Goal: Task Accomplishment & Management: Complete application form

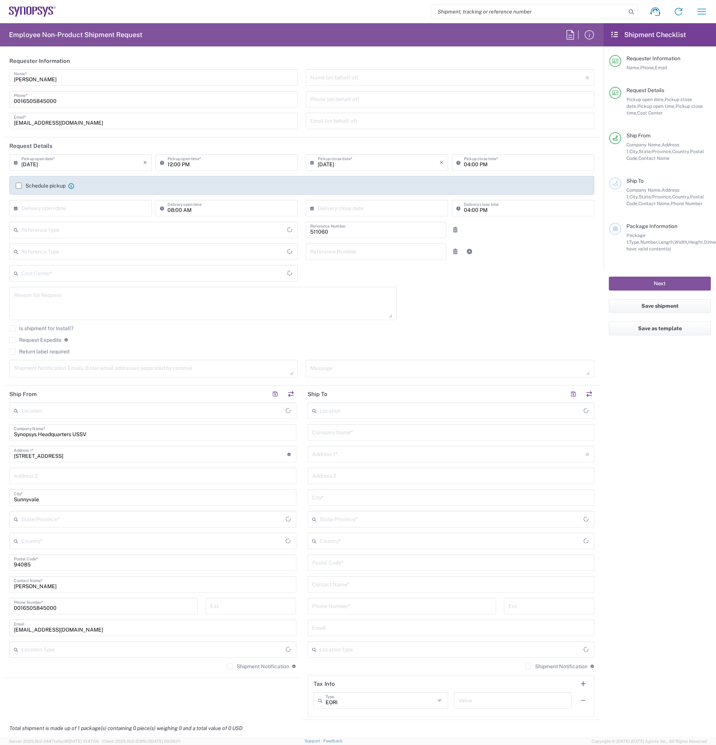
type input "Department"
type input "[GEOGRAPHIC_DATA]"
type input "US01, SDG, HAPS, HW 511060"
type input "Delivered at Place"
type input "[US_STATE]"
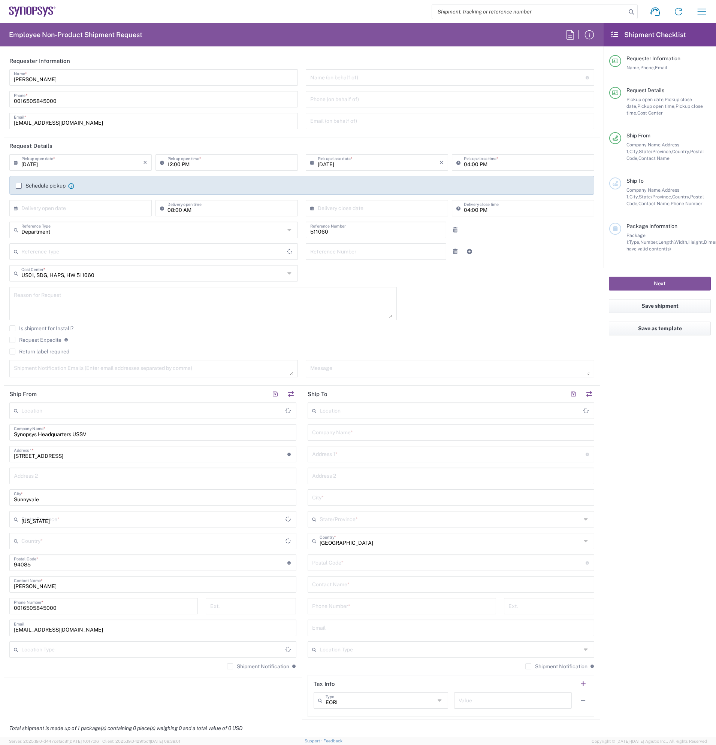
type input "[GEOGRAPHIC_DATA]"
type input "Headquarters USSV"
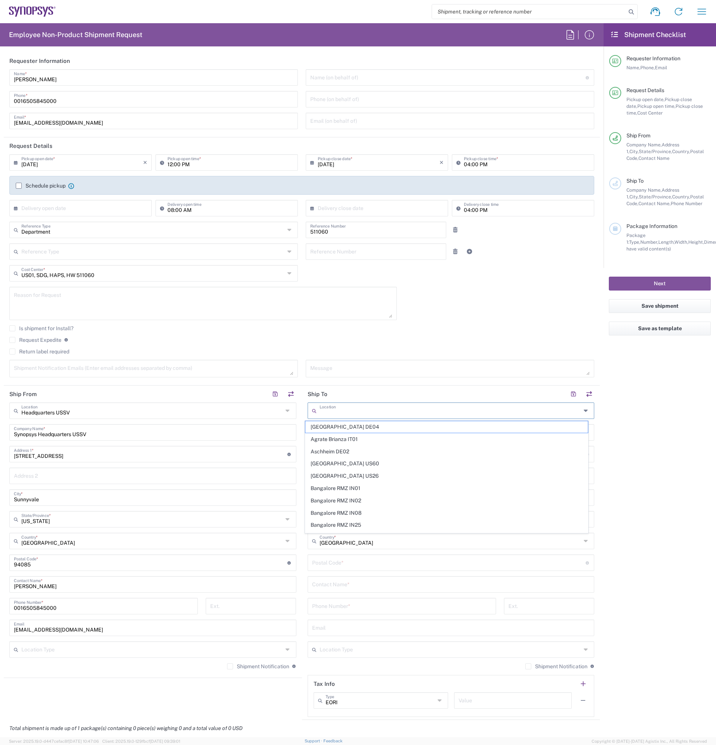
click at [358, 413] on input "text" at bounding box center [449, 410] width 261 height 13
click at [357, 462] on span "La Jolla US2D" at bounding box center [446, 461] width 282 height 12
type input "La Jolla US2D"
type input "Synopsys Inc"
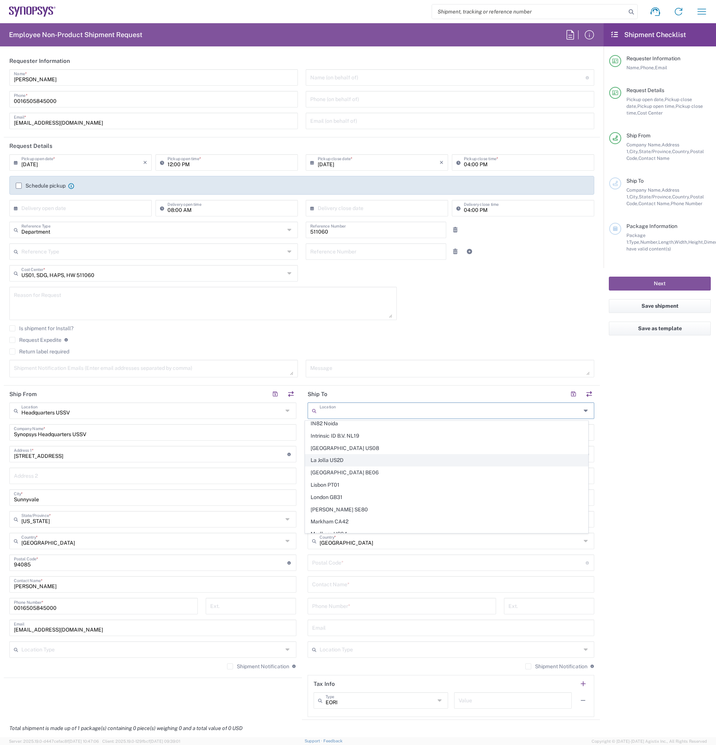
type input "[STREET_ADDRESS][PERSON_NAME]"
type input "La Jolla"
type input "[US_STATE]"
type input "92037"
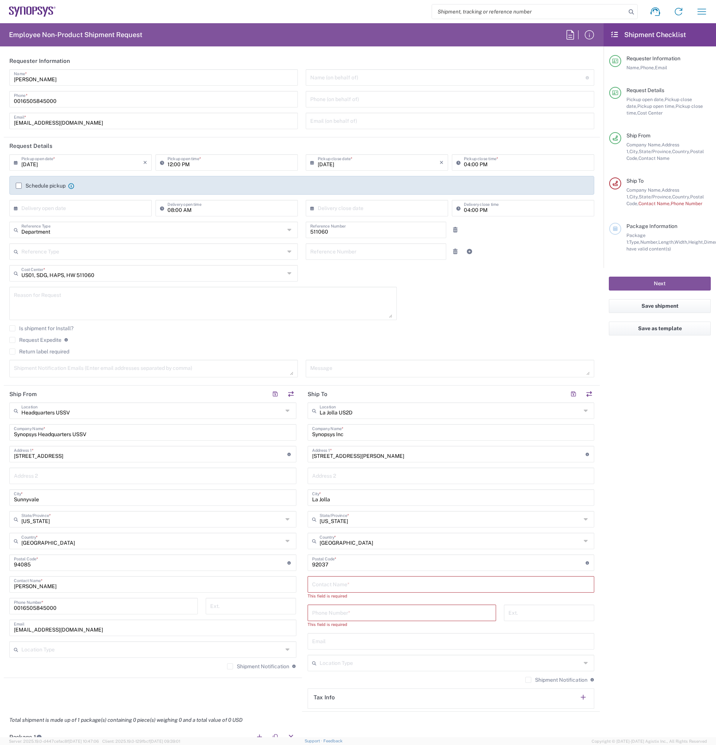
click at [370, 582] on input "text" at bounding box center [451, 583] width 278 height 13
type input "[PERSON_NAME]"
click at [415, 608] on input "tel" at bounding box center [401, 605] width 179 height 13
paste input "[PHONE_NUMBER] Ext. 54958"
type input "[PHONE_NUMBER] Ext. 54958"
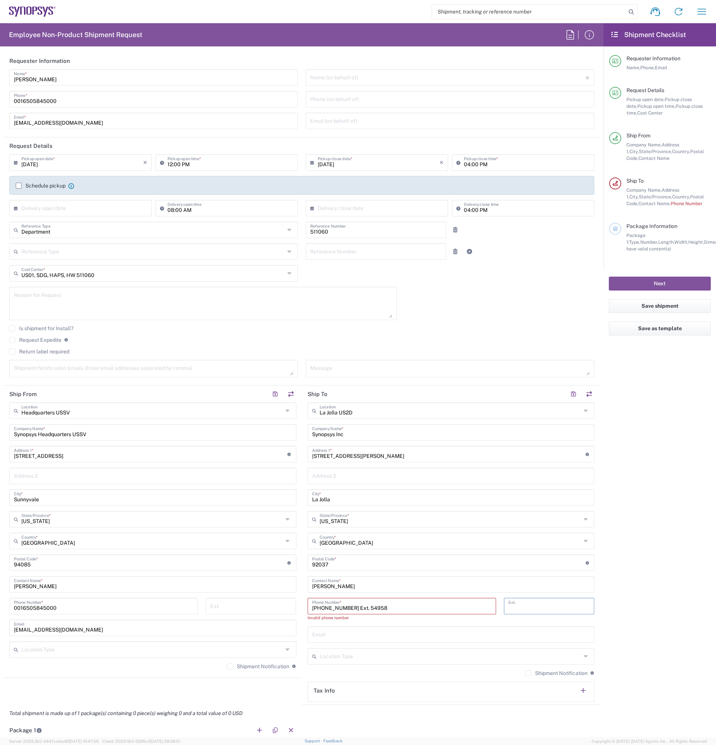
click at [539, 610] on input "tel" at bounding box center [548, 605] width 81 height 13
type input "54958"
click at [393, 611] on input "[PHONE_NUMBER] Ext. 54958" at bounding box center [401, 605] width 179 height 13
type input "[PHONE_NUMBER]"
click at [653, 561] on agx-form-checklist "Shipment Checklist Requester Information Name, Phone, Email Request Details Pic…" at bounding box center [659, 380] width 112 height 714
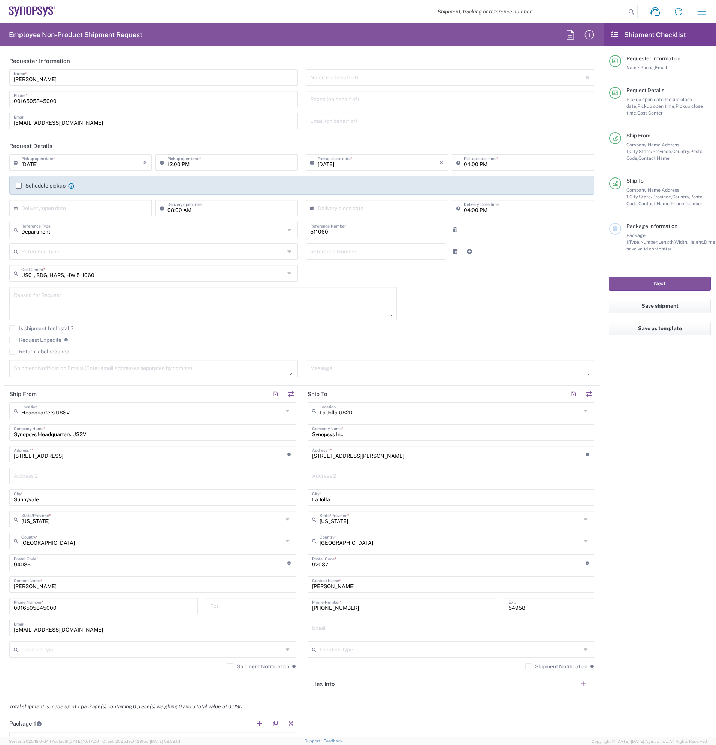
click at [389, 623] on input "text" at bounding box center [451, 627] width 278 height 13
type input "[EMAIL_ADDRESS][DOMAIN_NAME]"
click at [152, 666] on div "Shipment Notification If checked, a shipment notification email will be sent to…" at bounding box center [152, 669] width 287 height 12
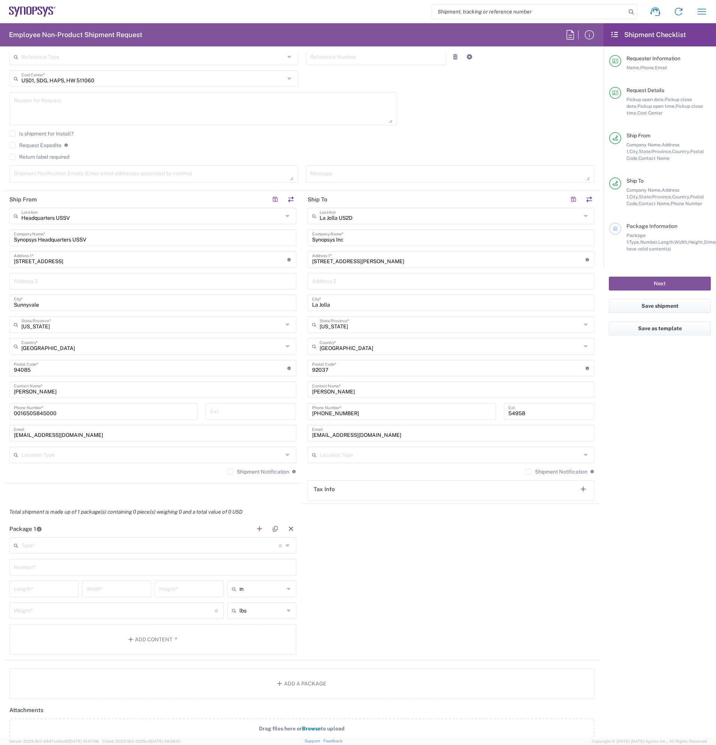
scroll to position [225, 0]
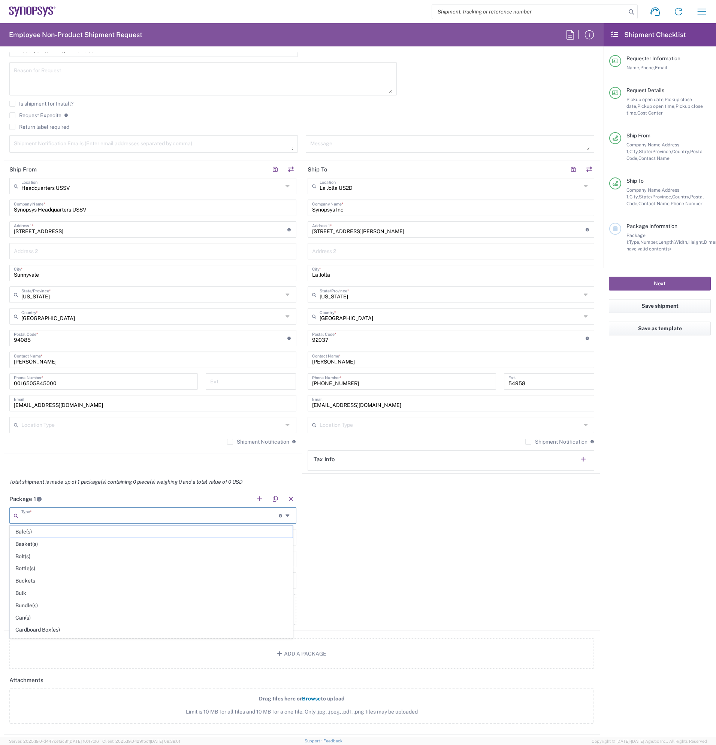
click at [233, 518] on input "text" at bounding box center [149, 514] width 257 height 13
click at [131, 582] on span "Small Box" at bounding box center [151, 583] width 282 height 12
type input "Small Box"
type input "12.25"
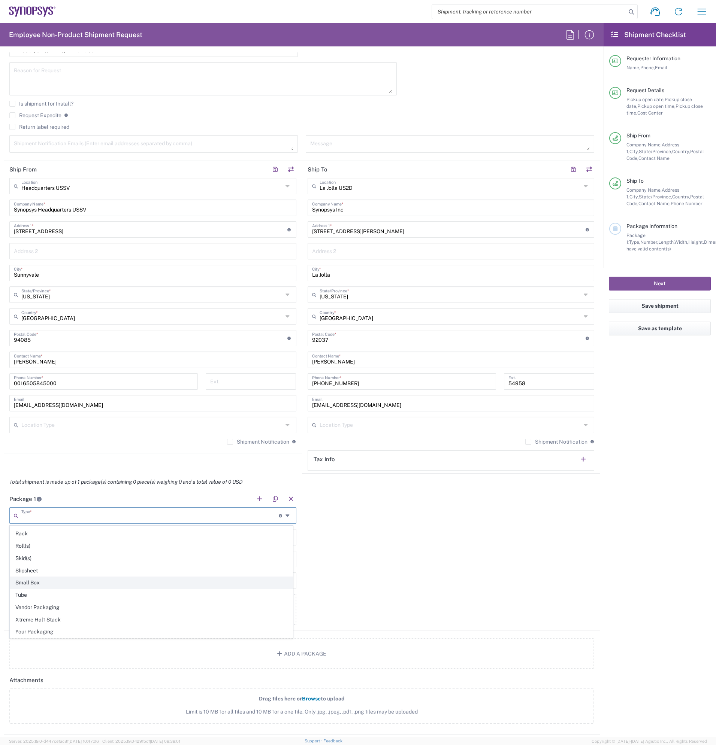
type input "11"
type input "1.5"
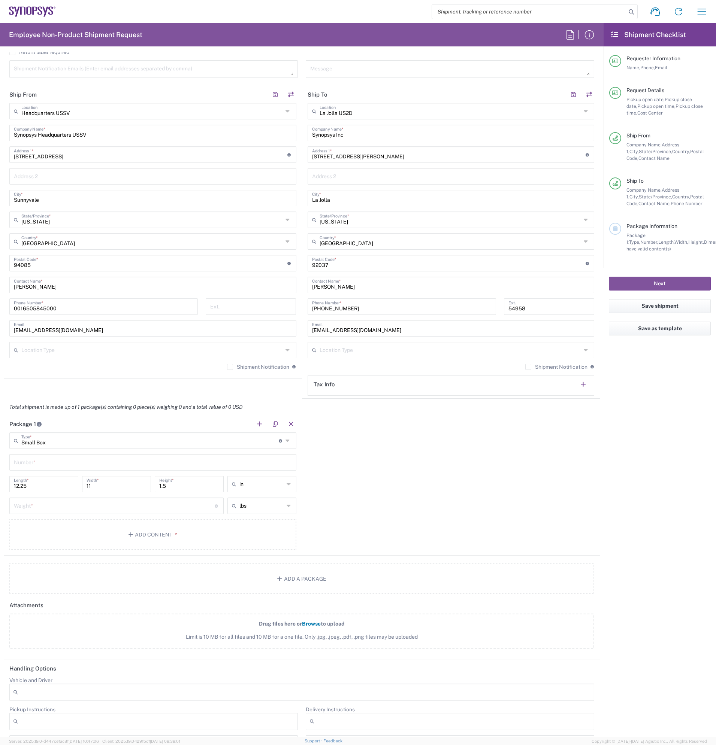
scroll to position [0, 0]
click at [109, 442] on input "Small Box" at bounding box center [149, 440] width 257 height 13
click at [120, 505] on span "Medium Box" at bounding box center [151, 503] width 282 height 12
type input "Medium Box"
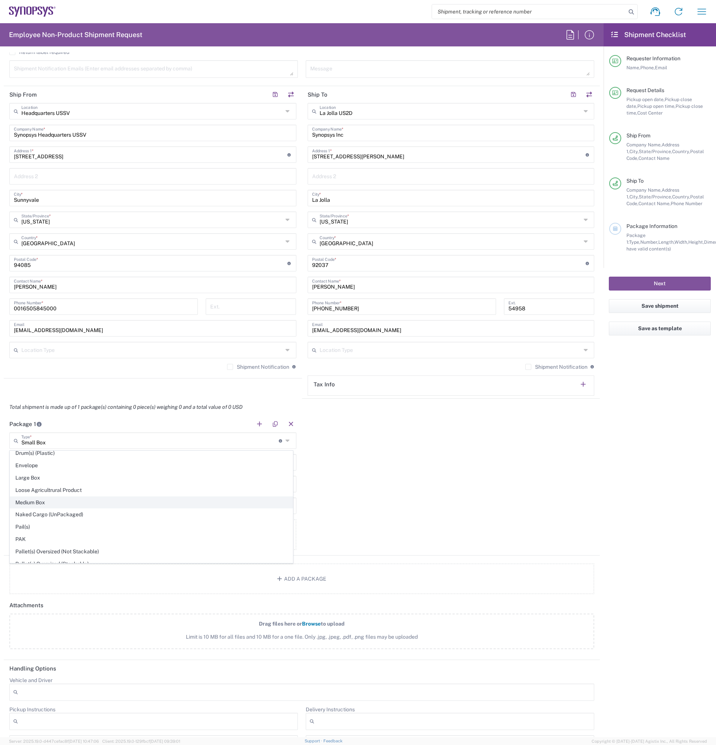
type input "13"
type input "11.5"
type input "2.5"
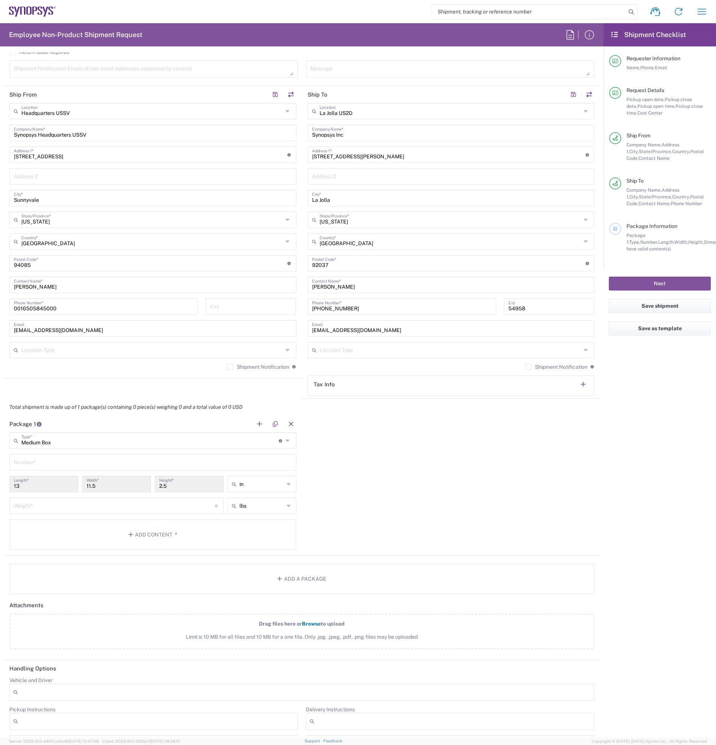
click at [119, 487] on input "11.5" at bounding box center [116, 483] width 60 height 13
click at [210, 485] on input "2.5" at bounding box center [189, 483] width 60 height 13
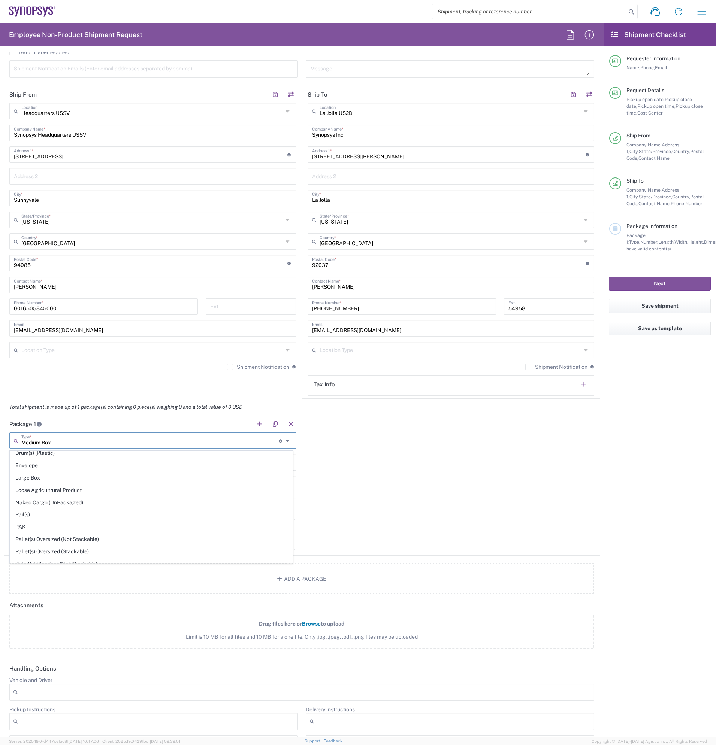
click at [206, 437] on input "Medium Box" at bounding box center [149, 440] width 257 height 13
click at [158, 554] on span "Your Packaging" at bounding box center [151, 557] width 282 height 12
type input "Your Packaging"
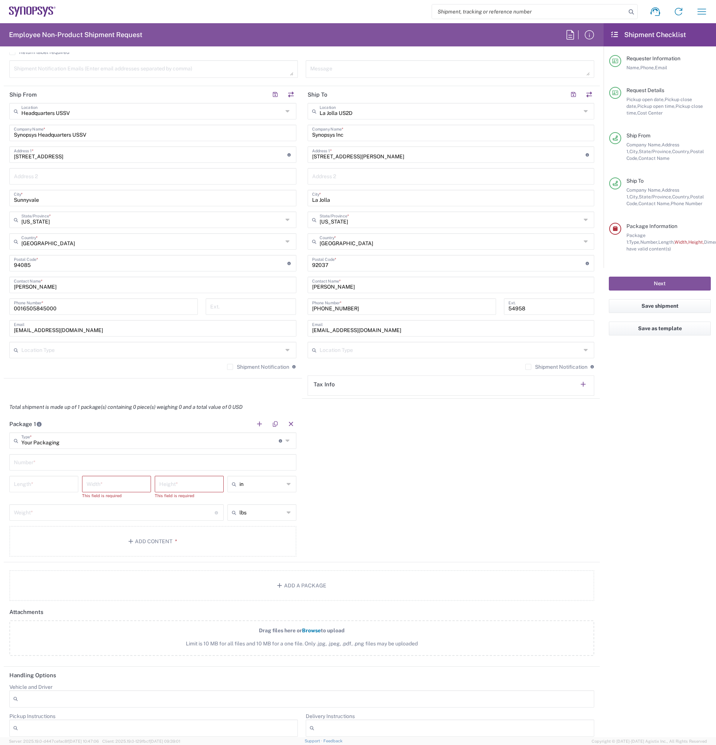
click at [406, 475] on div "Package 1 Your Packaging Type * Material used to package goods Medium Box Bale(…" at bounding box center [302, 489] width 596 height 147
click at [40, 484] on input "number" at bounding box center [44, 483] width 60 height 13
type input "13"
click at [111, 487] on input "number" at bounding box center [116, 483] width 60 height 13
type input "9"
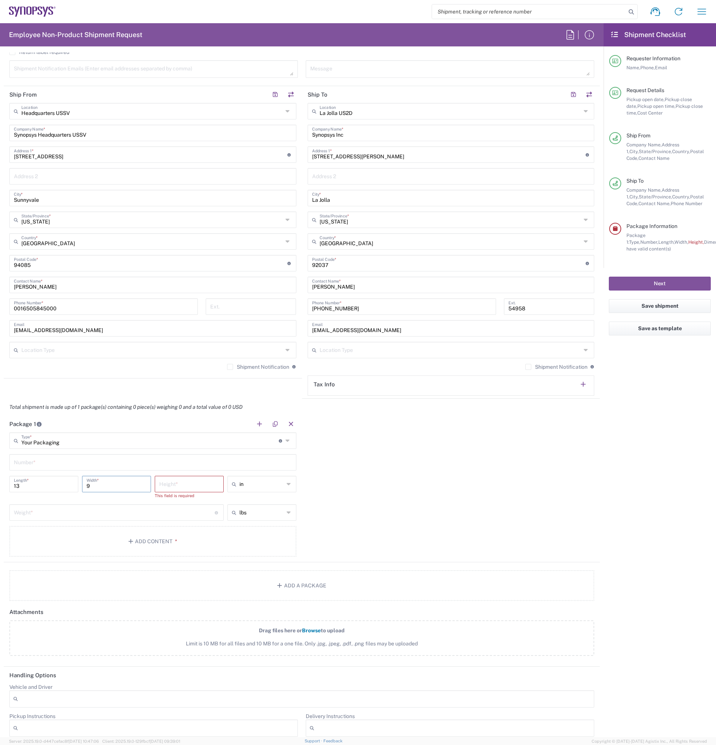
click at [191, 488] on input "number" at bounding box center [189, 483] width 60 height 13
type input "8"
click at [424, 491] on div "Package 1 Your Packaging Type * Material used to package goods Medium Box Bale(…" at bounding box center [302, 486] width 596 height 140
click at [179, 538] on button "Add Content *" at bounding box center [152, 534] width 287 height 31
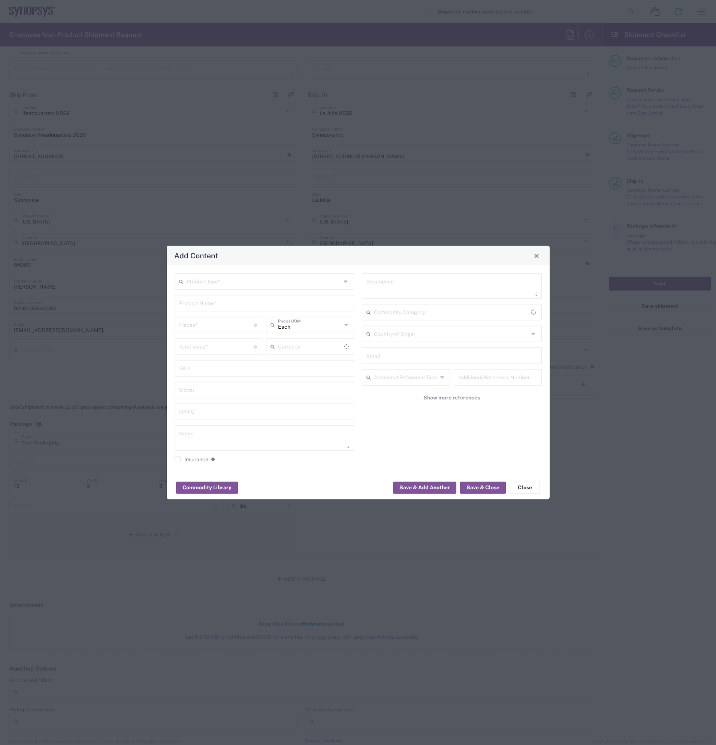
type input "US Dollar"
click at [236, 280] on input "text" at bounding box center [263, 280] width 155 height 13
click at [232, 312] on span "General Commodity" at bounding box center [264, 310] width 178 height 12
type input "General Commodity"
click at [228, 302] on input "text" at bounding box center [264, 302] width 171 height 13
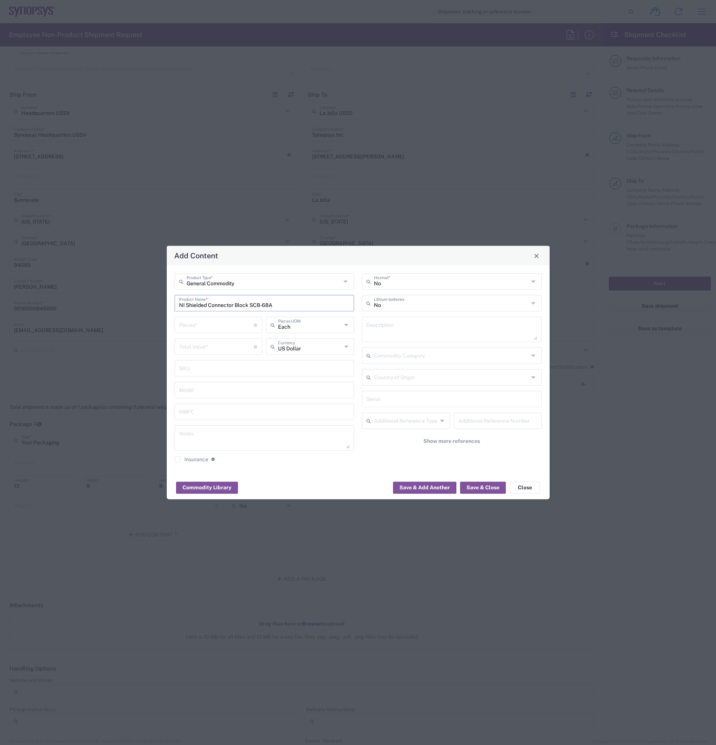
type input "NI Shielded Connector Block SCB-68A"
click at [219, 331] on div "Pieces * Number of pieces inside all the packages" at bounding box center [218, 325] width 88 height 16
type input "1"
click at [219, 347] on input "number" at bounding box center [216, 346] width 75 height 13
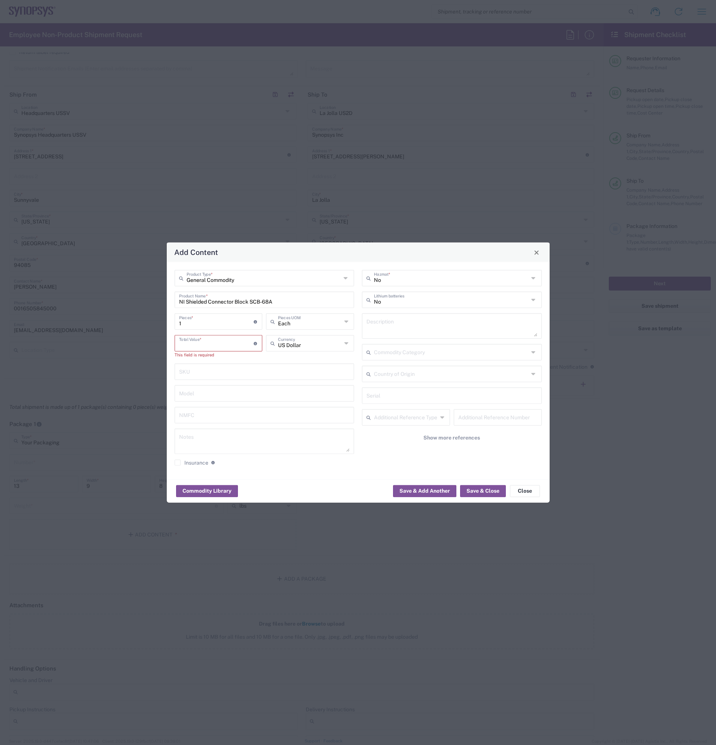
click at [211, 337] on input "number" at bounding box center [216, 342] width 75 height 13
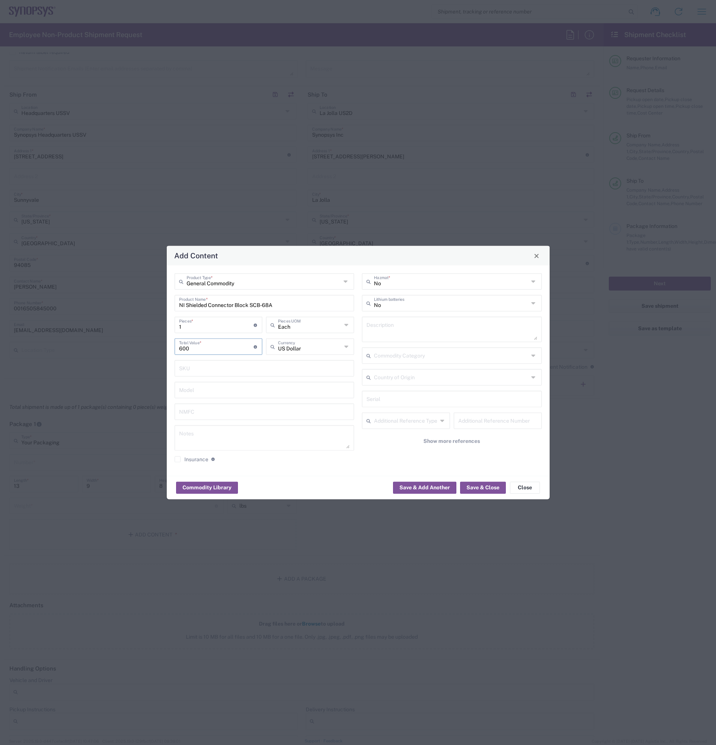
type input "600"
click at [338, 468] on div "General Commodity Product Type * NI Shielded Connector Block SCB-68A Product Na…" at bounding box center [358, 370] width 383 height 210
click at [422, 492] on button "Save & Add Another" at bounding box center [424, 488] width 63 height 12
click at [247, 279] on input "text" at bounding box center [263, 280] width 155 height 13
click at [231, 312] on span "General Commodity" at bounding box center [264, 310] width 178 height 12
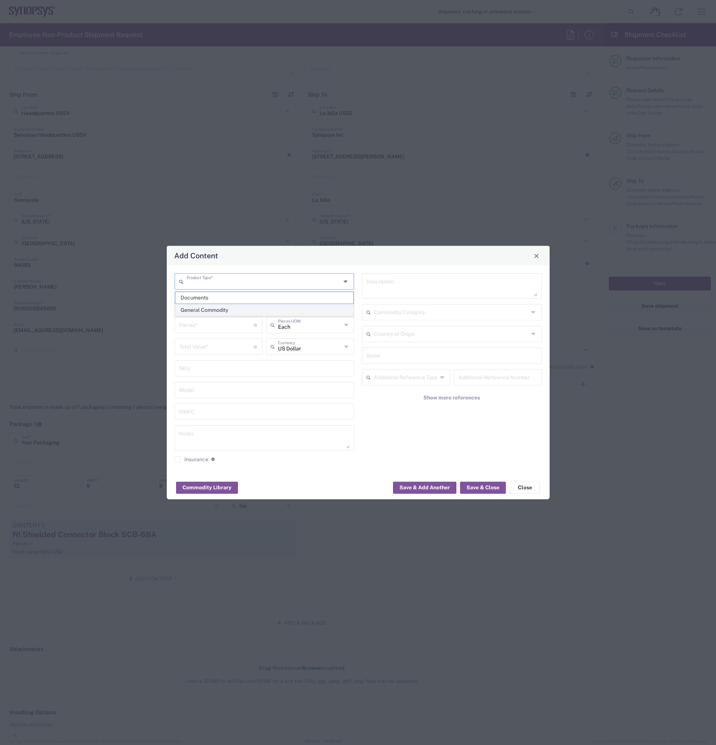
type input "General Commodity"
click at [232, 304] on input "text" at bounding box center [264, 302] width 171 height 13
type input "NI Cable SHC68-68"
click at [219, 327] on input "number" at bounding box center [216, 324] width 75 height 13
type input "1"
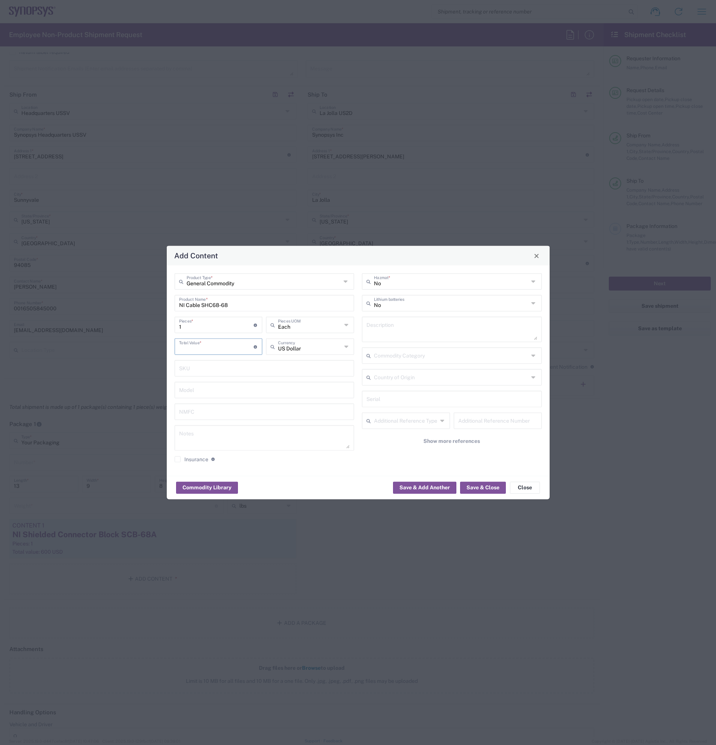
click at [233, 346] on input "number" at bounding box center [216, 346] width 75 height 13
click at [239, 294] on div "General Commodity Product Type * NI Cable SHC68-68 Product Name * 1 Pieces * Nu…" at bounding box center [264, 370] width 188 height 195
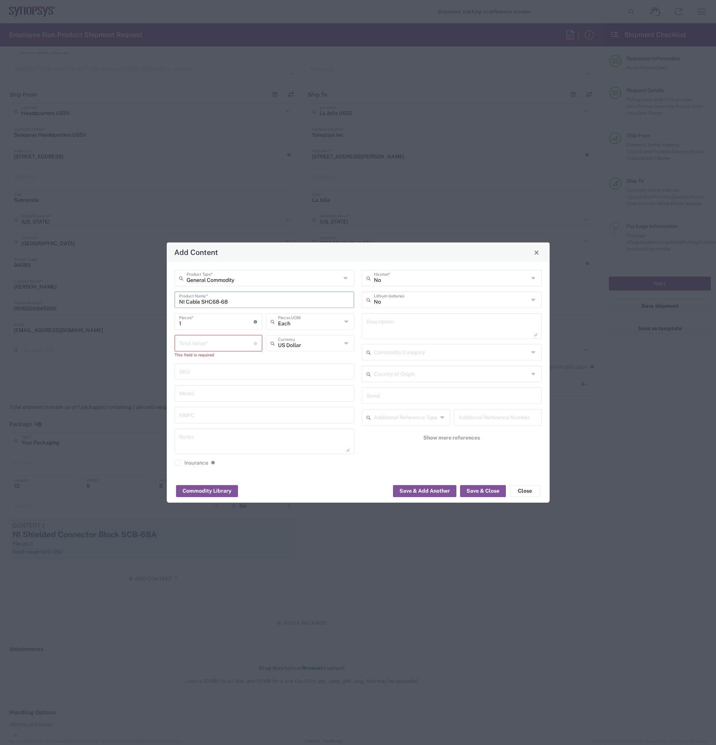
drag, startPoint x: 243, startPoint y: 303, endPoint x: 150, endPoint y: 298, distance: 93.0
click at [150, 298] on div "Add Content General Commodity Product Type * NI Cable SHC68-68 Product Name * 1…" at bounding box center [358, 372] width 716 height 745
click at [218, 348] on input "number" at bounding box center [216, 342] width 75 height 13
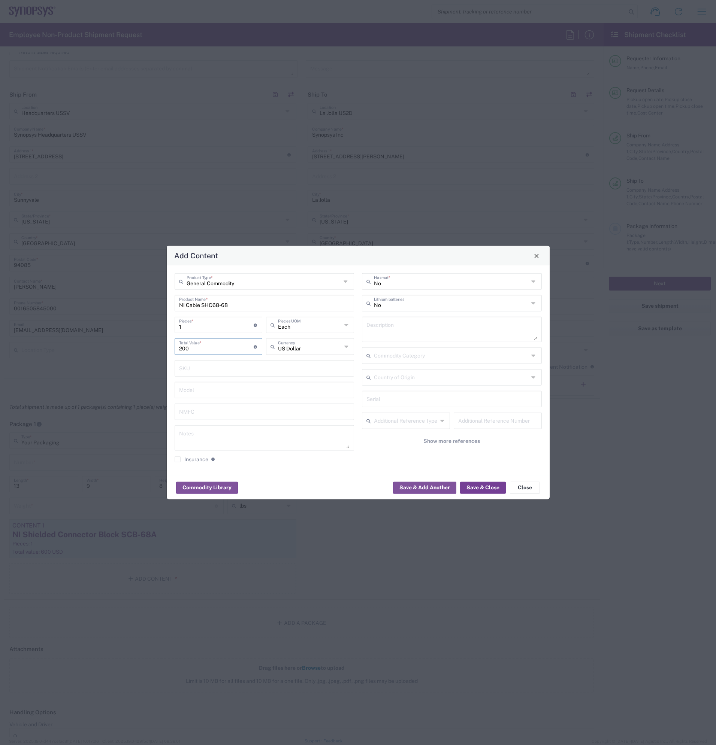
type input "200"
click at [492, 489] on button "Save & Close" at bounding box center [483, 488] width 46 height 12
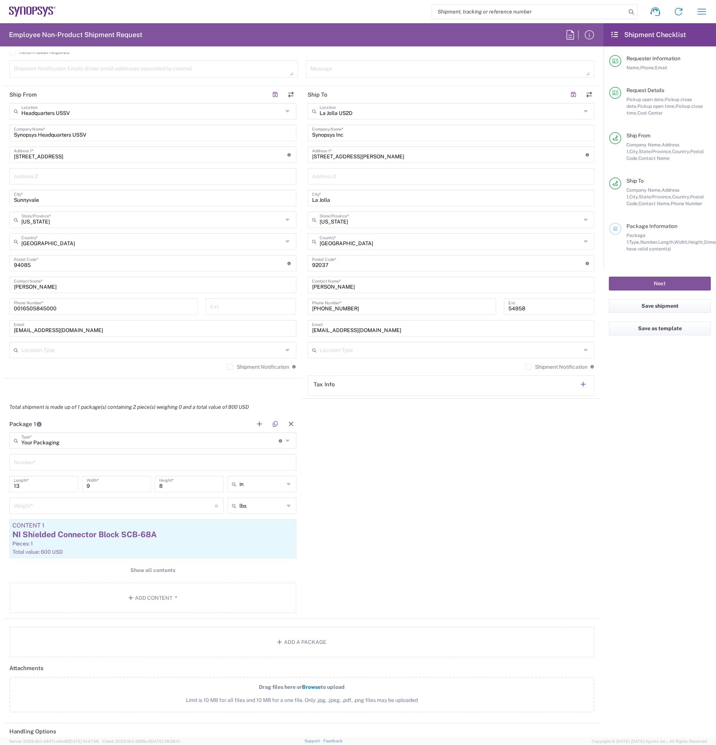
click at [459, 526] on div "Package 1 Your Packaging Type * Material used to package goods Medium Box Bale(…" at bounding box center [302, 517] width 596 height 203
click at [157, 568] on span "Show all contents" at bounding box center [152, 570] width 45 height 7
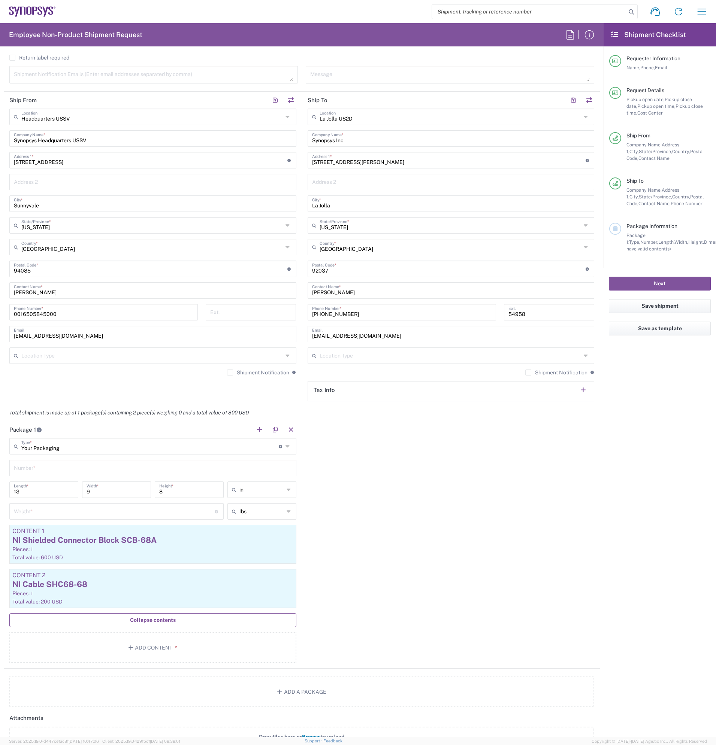
scroll to position [288, 0]
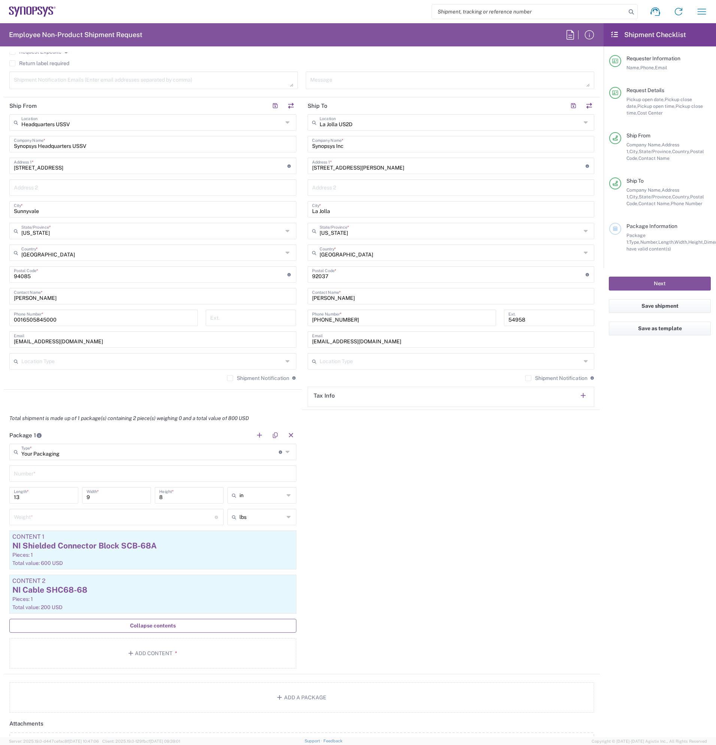
click at [119, 524] on div "Weight * Total weight of package(s) in pounds or kilograms" at bounding box center [116, 517] width 214 height 16
click at [127, 520] on input "number" at bounding box center [114, 516] width 201 height 13
type input "3"
click at [427, 519] on div "Package 1 Your Packaging Type * Material used to package goods Medium Box Bale(…" at bounding box center [302, 551] width 596 height 248
click at [471, 487] on div "Package 1 Your Packaging Type * Material used to package goods Medium Box Bale(…" at bounding box center [302, 551] width 596 height 248
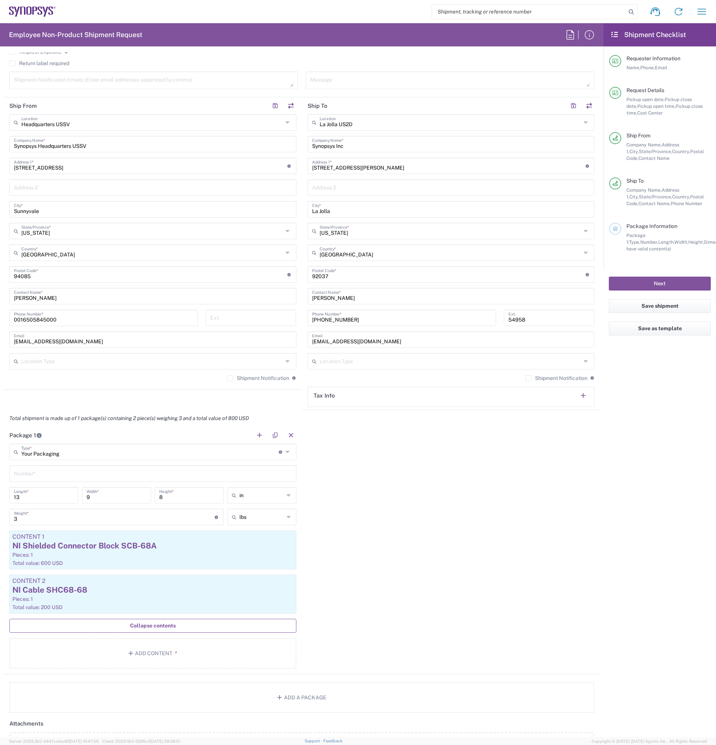
click at [117, 474] on input "text" at bounding box center [153, 473] width 278 height 13
type input "1"
click at [459, 502] on div "Package 1 Your Packaging Type * Material used to package goods Medium Box Bale(…" at bounding box center [302, 551] width 596 height 248
click at [668, 286] on button "Next" at bounding box center [659, 284] width 102 height 14
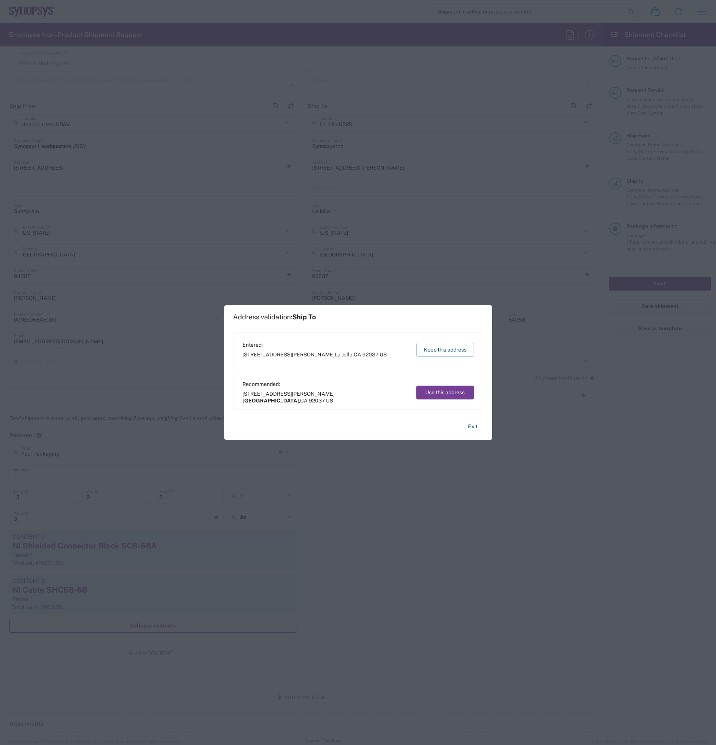
click at [468, 386] on button "Use this address" at bounding box center [445, 393] width 58 height 14
type input "[GEOGRAPHIC_DATA]"
